Goal: Information Seeking & Learning: Understand process/instructions

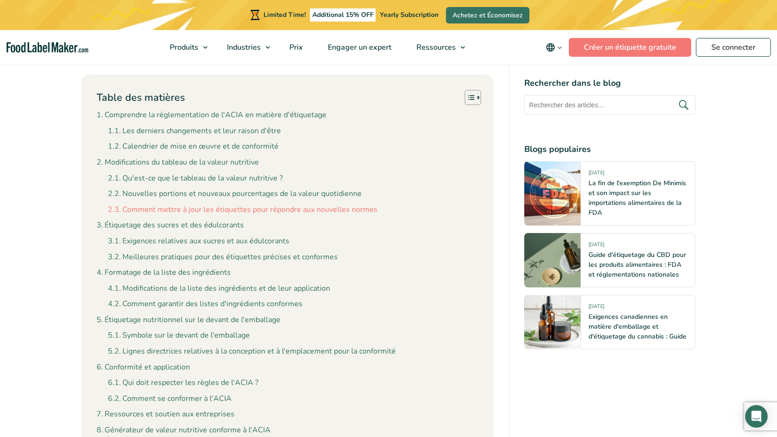
scroll to position [891, 0]
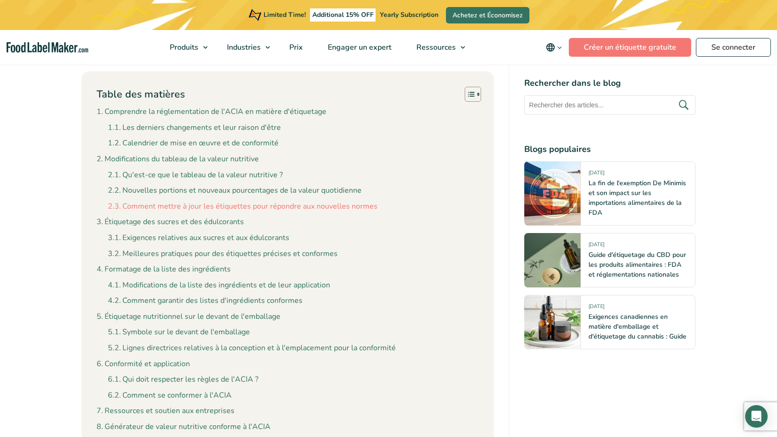
click at [210, 206] on link "Comment mettre à jour les étiquettes pour répondre aux nouvelles normes" at bounding box center [243, 207] width 270 height 12
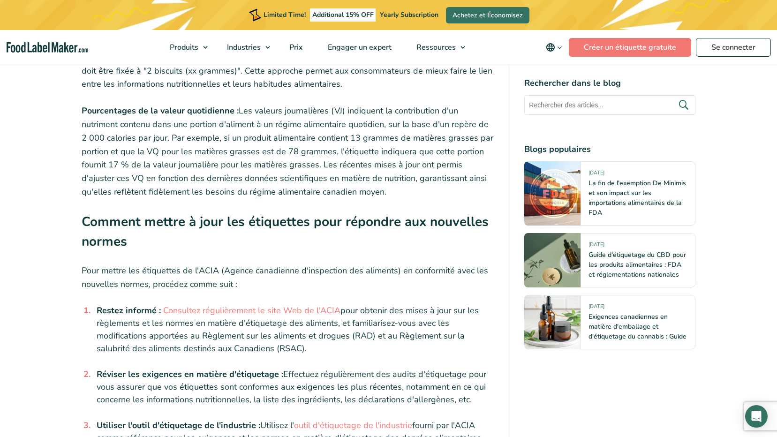
scroll to position [2465, 0]
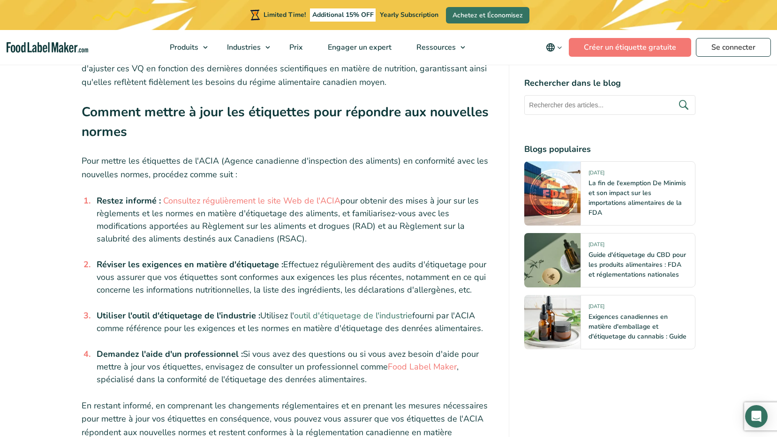
click at [363, 316] on link "outil d'étiquetage de l'industrie" at bounding box center [353, 315] width 118 height 11
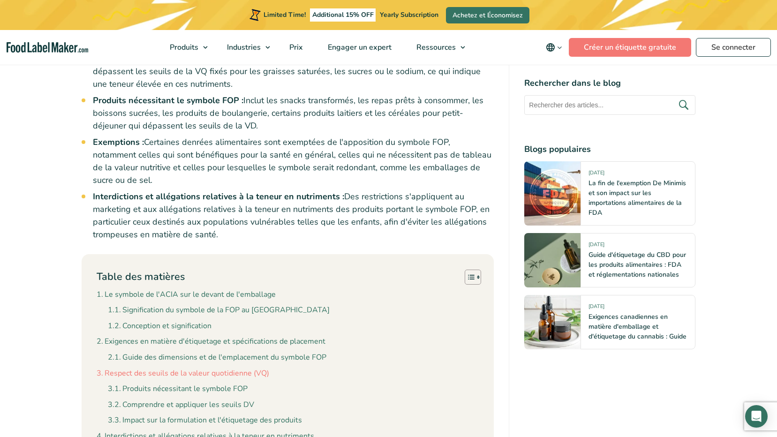
scroll to position [719, 0]
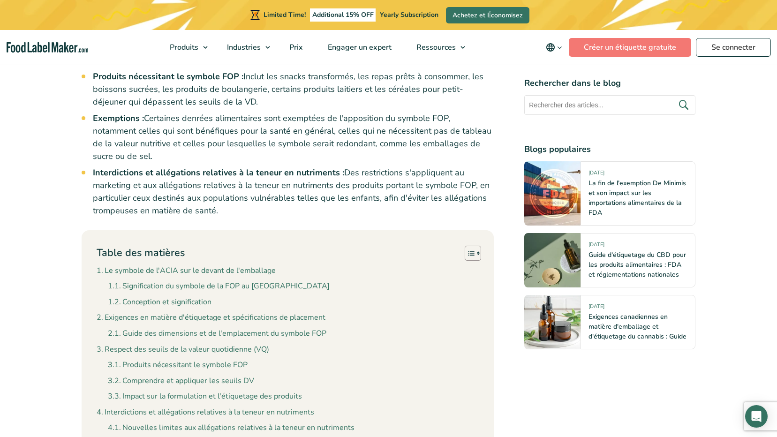
click at [182, 328] on link "Guide des dimensions et de l'emplacement du symbole FOP" at bounding box center [217, 334] width 219 height 12
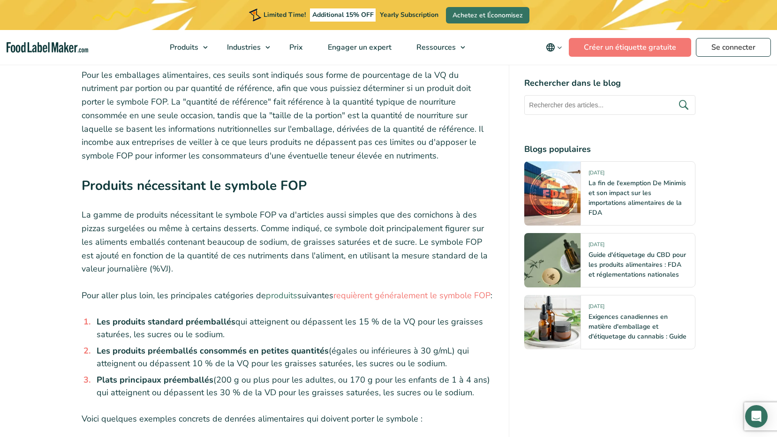
scroll to position [2428, 0]
